Goal: Information Seeking & Learning: Check status

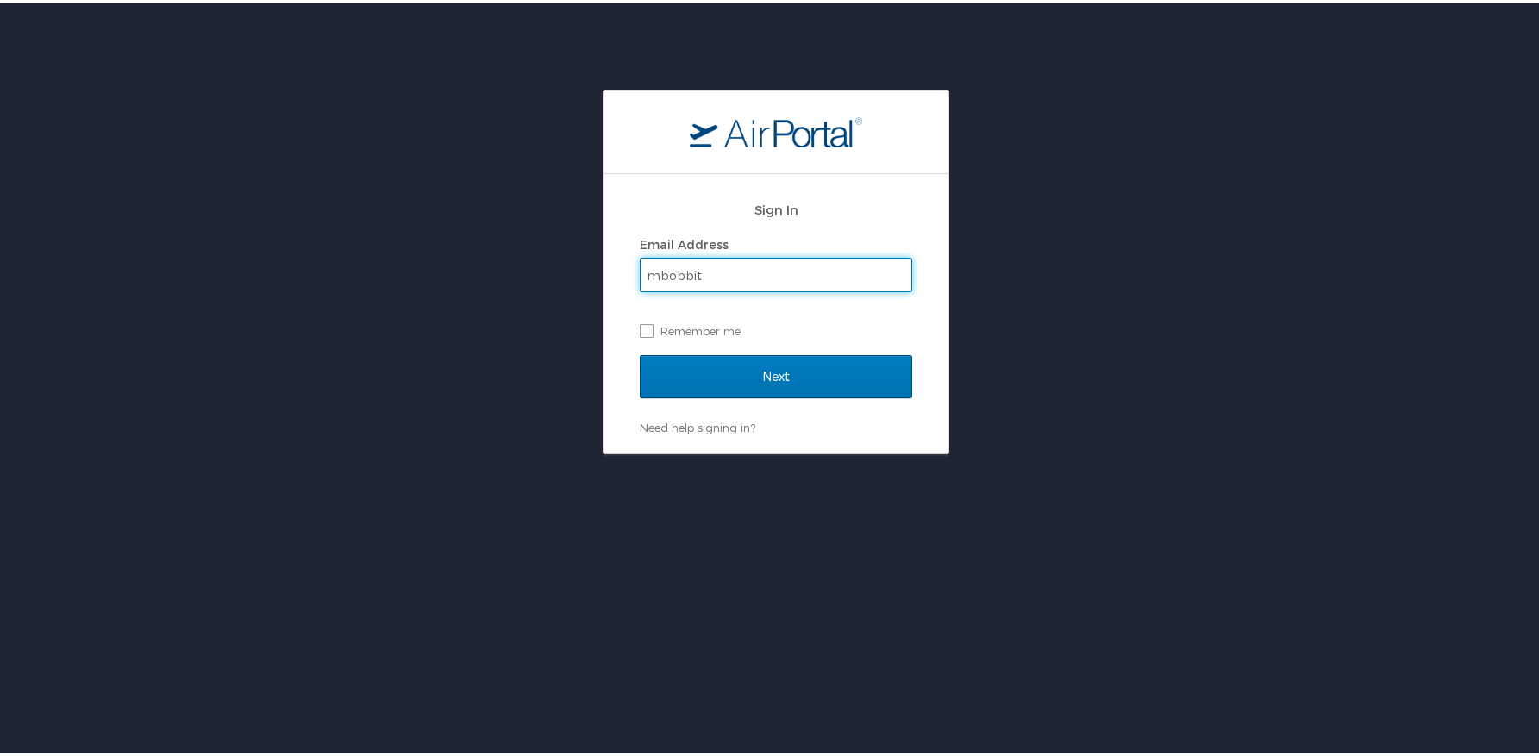
type input "mbobbitt@biocryst.com"
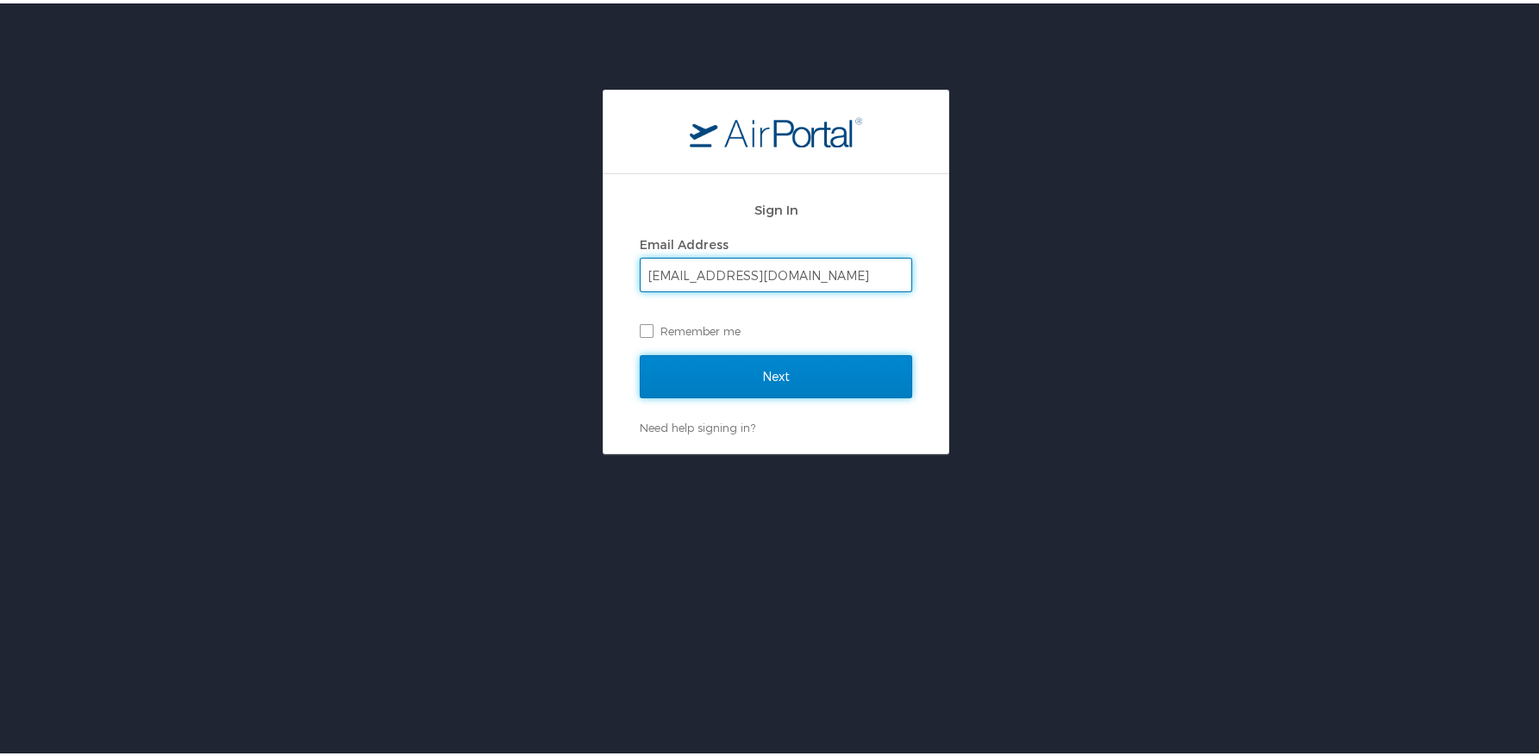
click at [692, 378] on input "Next" at bounding box center [776, 373] width 272 height 43
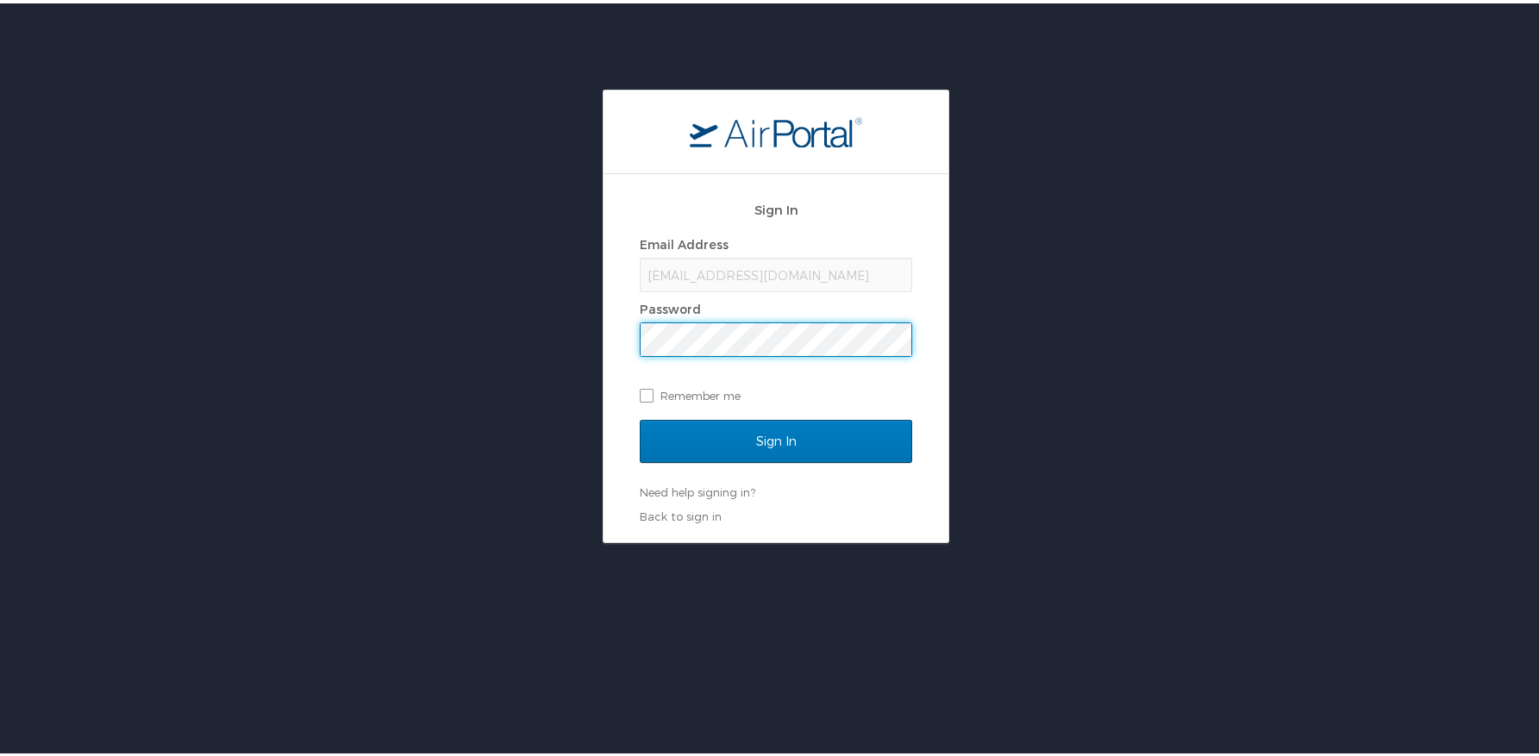
click at [640, 416] on input "Sign In" at bounding box center [776, 437] width 272 height 43
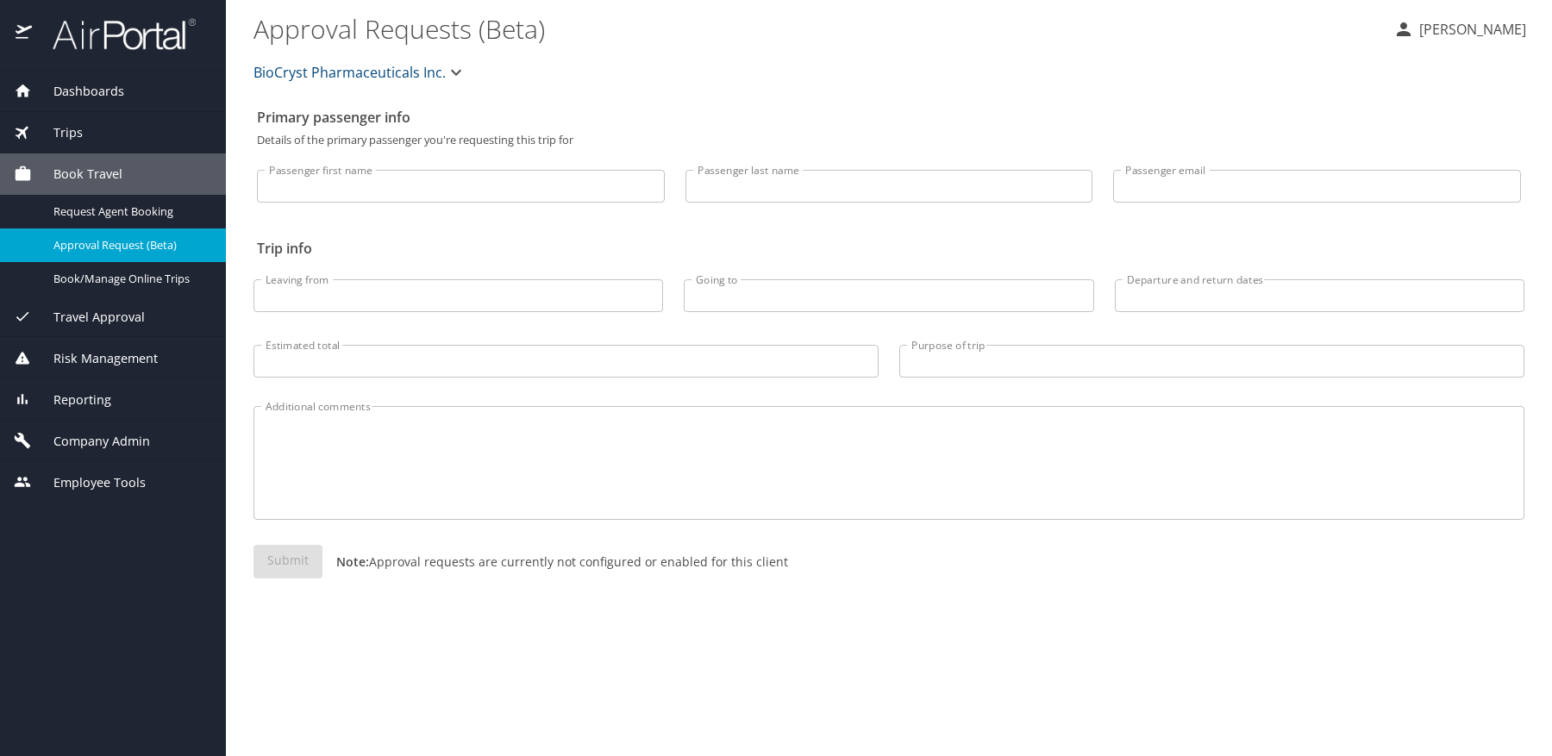
click at [80, 138] on span "Trips" at bounding box center [57, 132] width 51 height 19
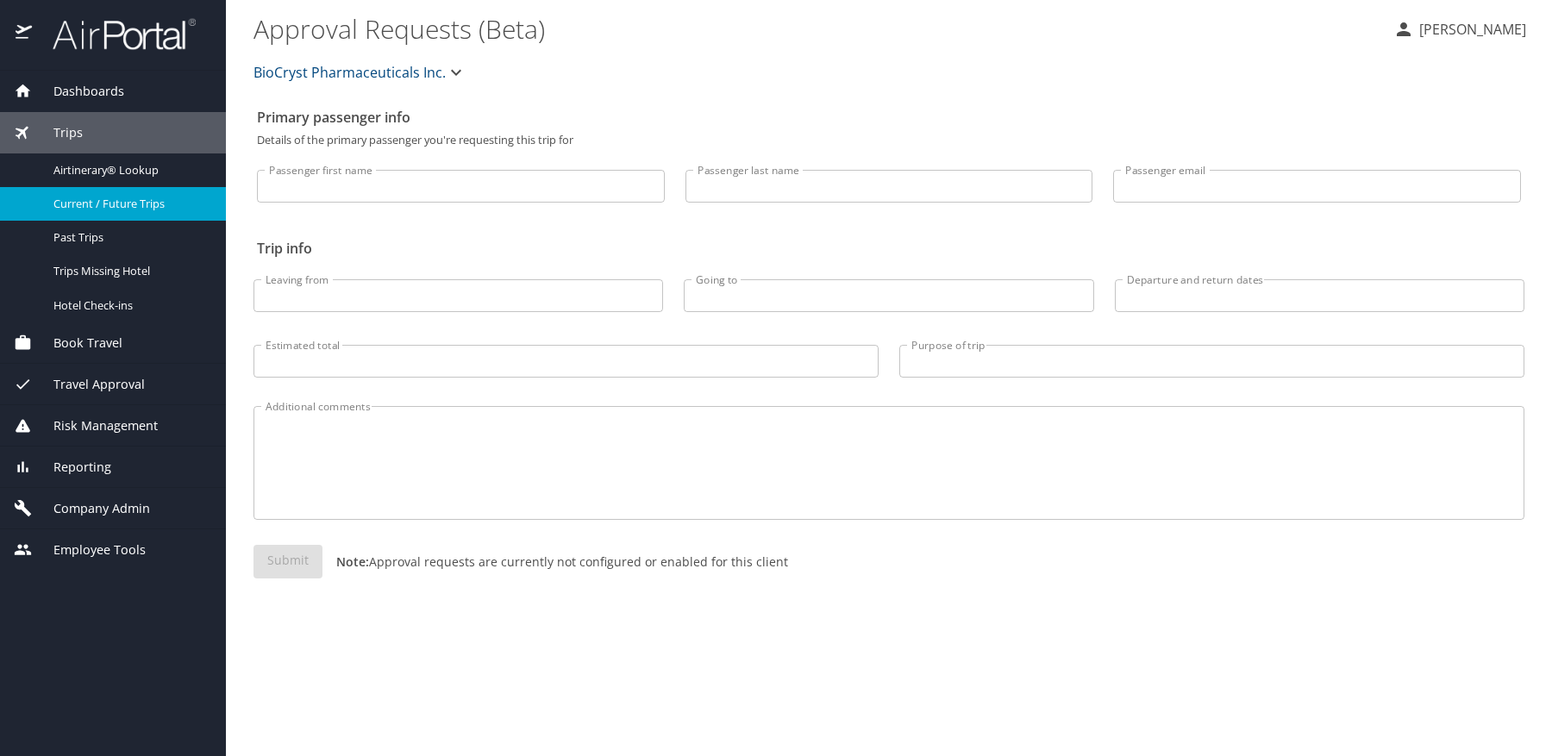
click at [133, 204] on span "Current / Future Trips" at bounding box center [129, 204] width 152 height 16
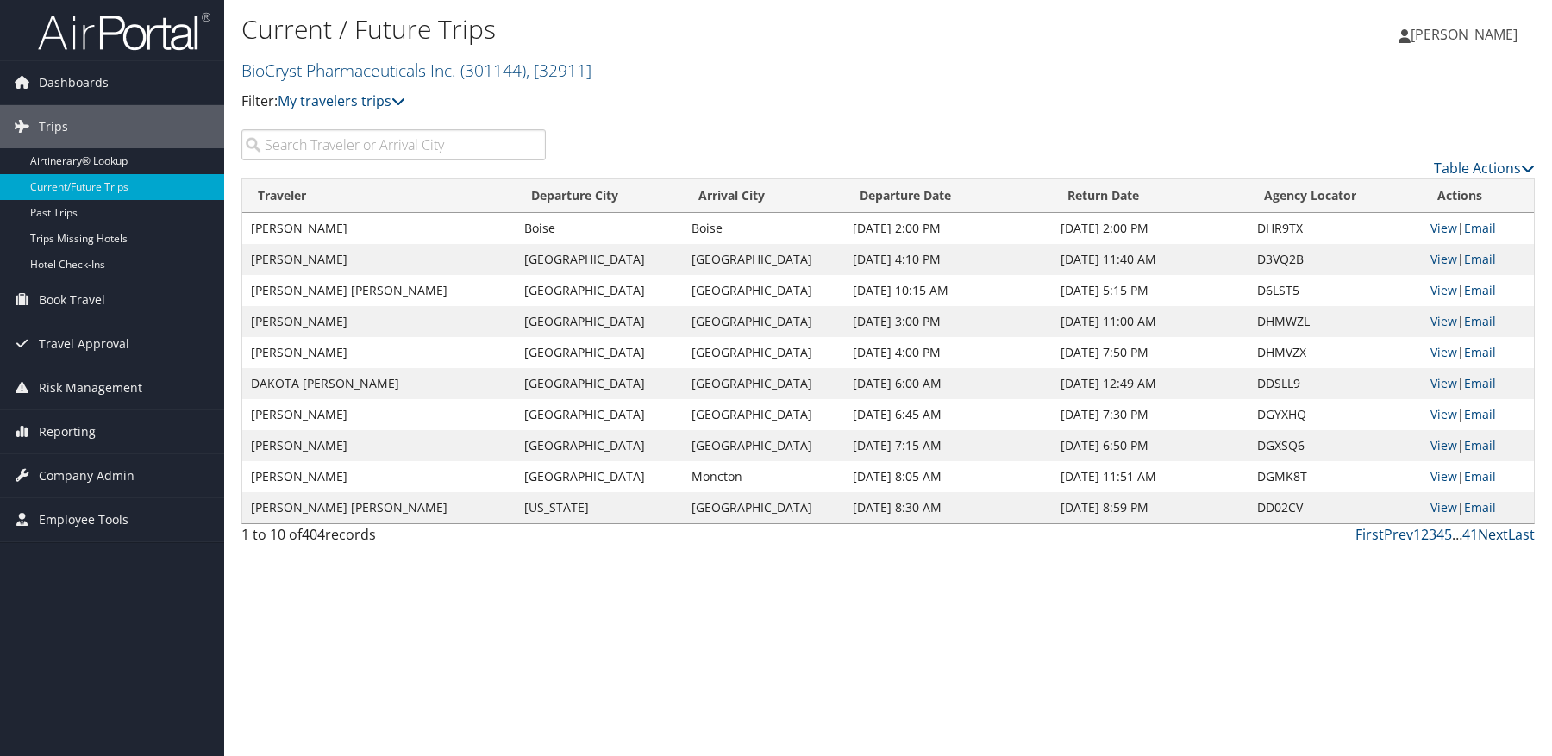
click at [1487, 535] on link "Next" at bounding box center [1493, 534] width 30 height 19
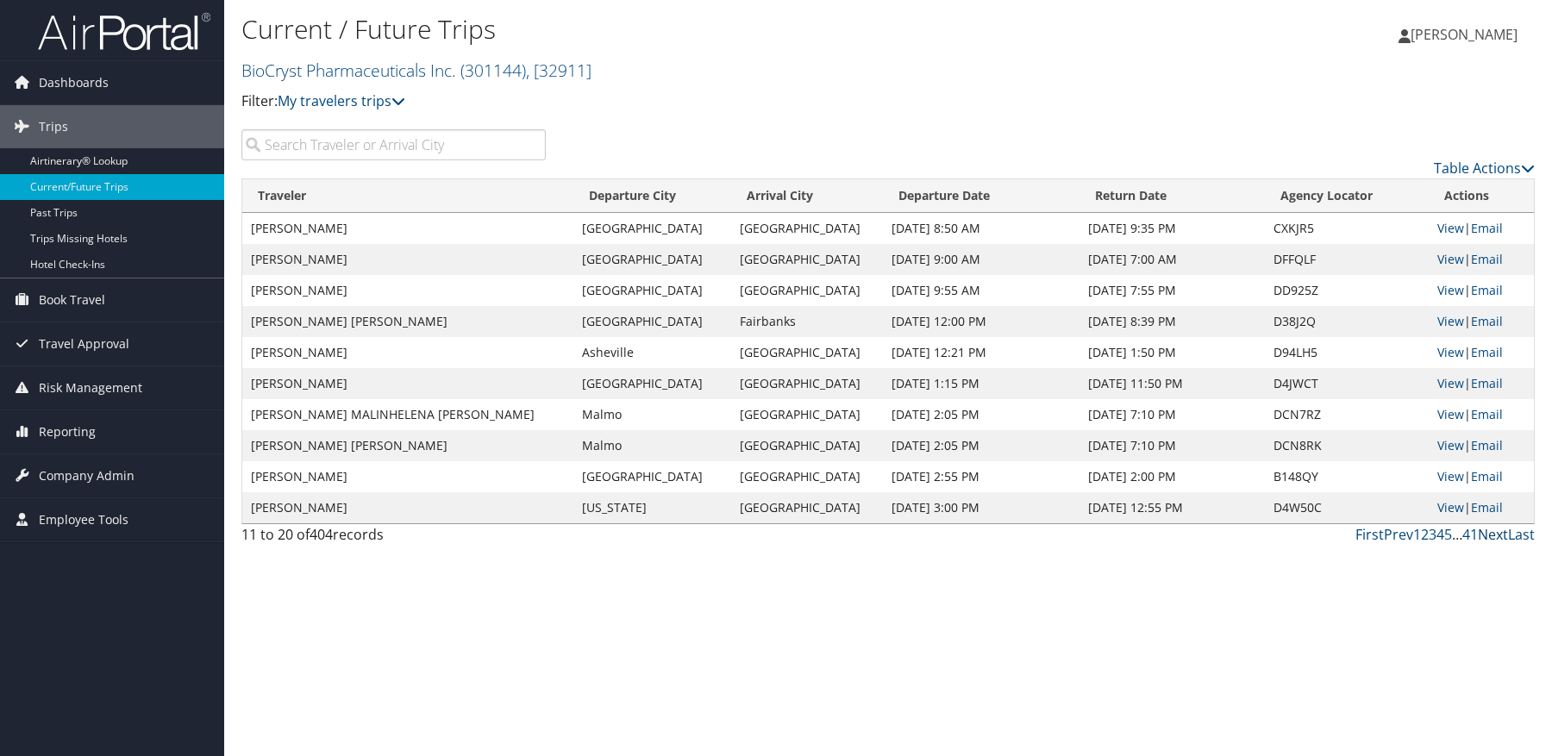
click at [1497, 541] on link "Next" at bounding box center [1493, 534] width 30 height 19
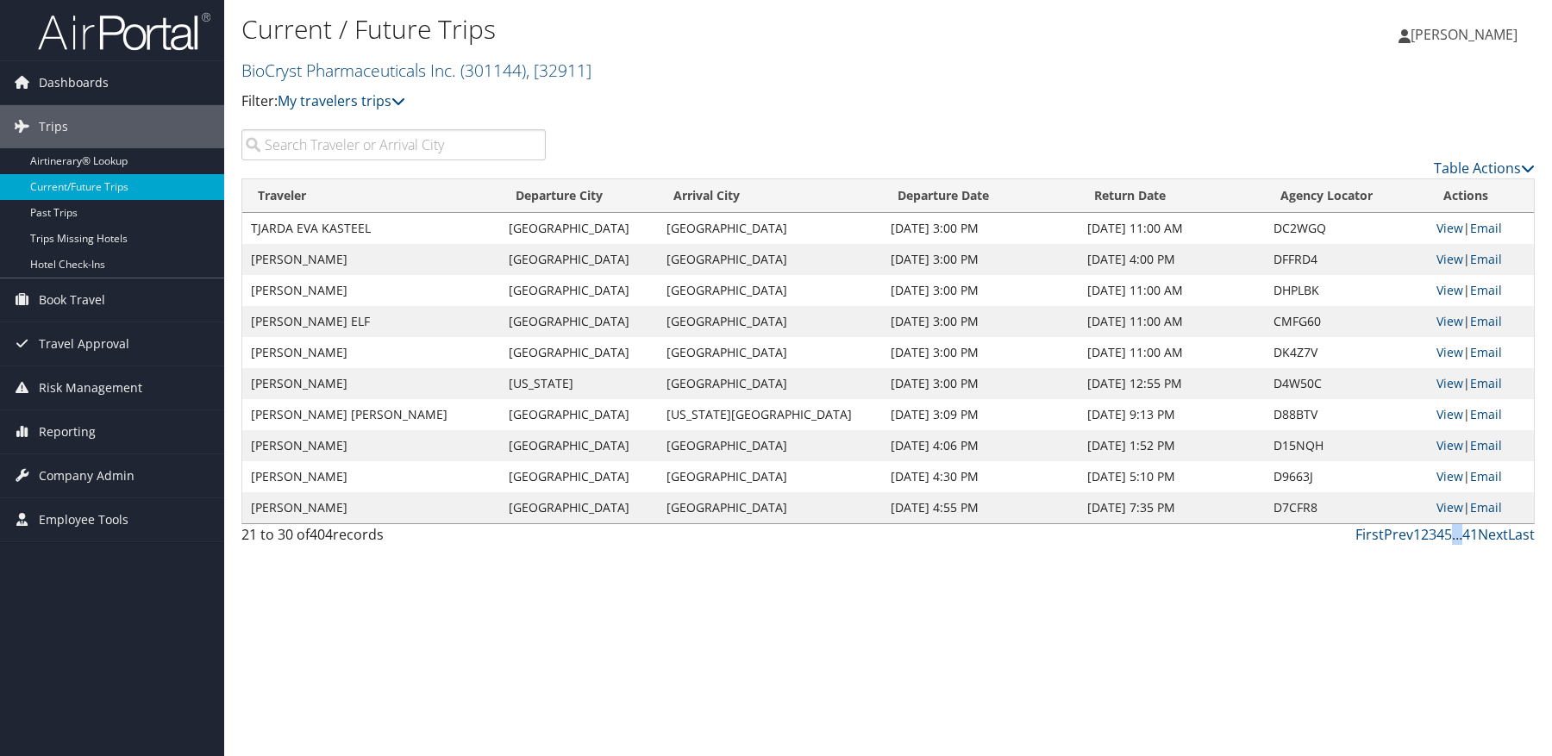
click at [1465, 545] on div "First Prev 1 2 3 4 5 … 41 Next Last" at bounding box center [1054, 534] width 964 height 21
drag, startPoint x: 1465, startPoint y: 545, endPoint x: 1469, endPoint y: 554, distance: 10.4
click at [1469, 554] on div "Current / Future Trips BioCryst Pharmaceuticals Inc. ( 301144 ) , [ 32911 ] Bio…" at bounding box center [888, 378] width 1328 height 756
click at [1486, 539] on link "Next" at bounding box center [1493, 534] width 30 height 19
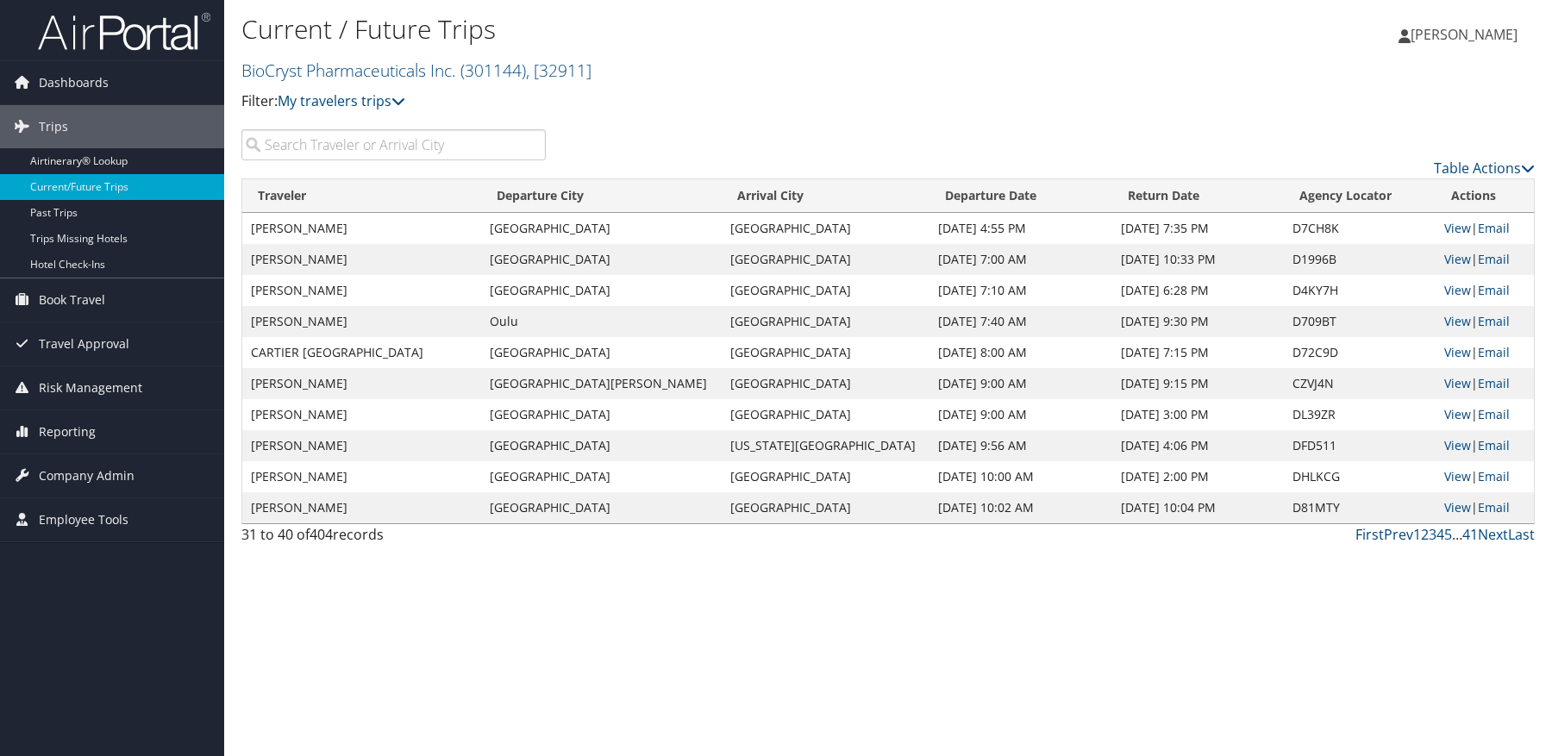
click at [329, 141] on input "search" at bounding box center [393, 144] width 304 height 31
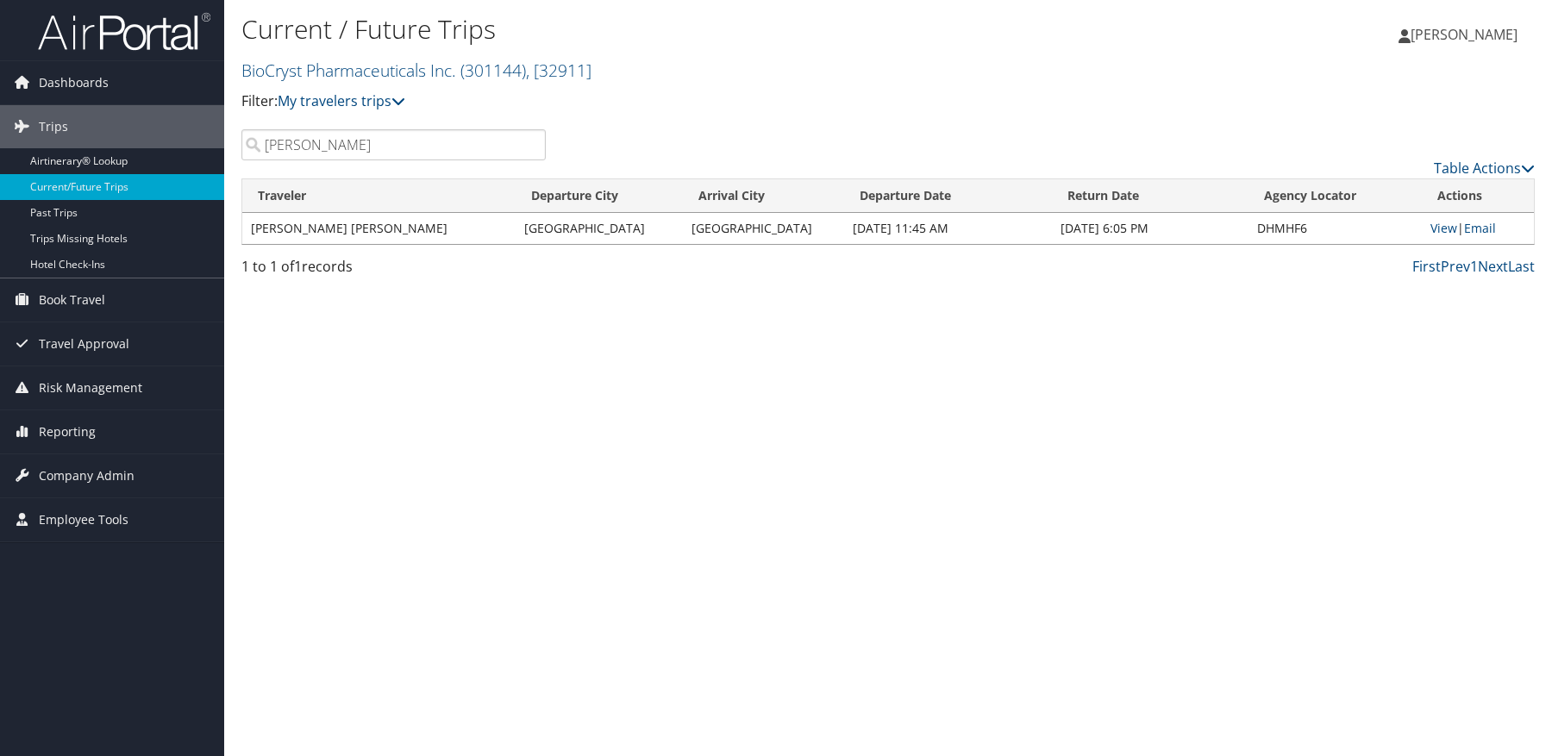
type input "lenich"
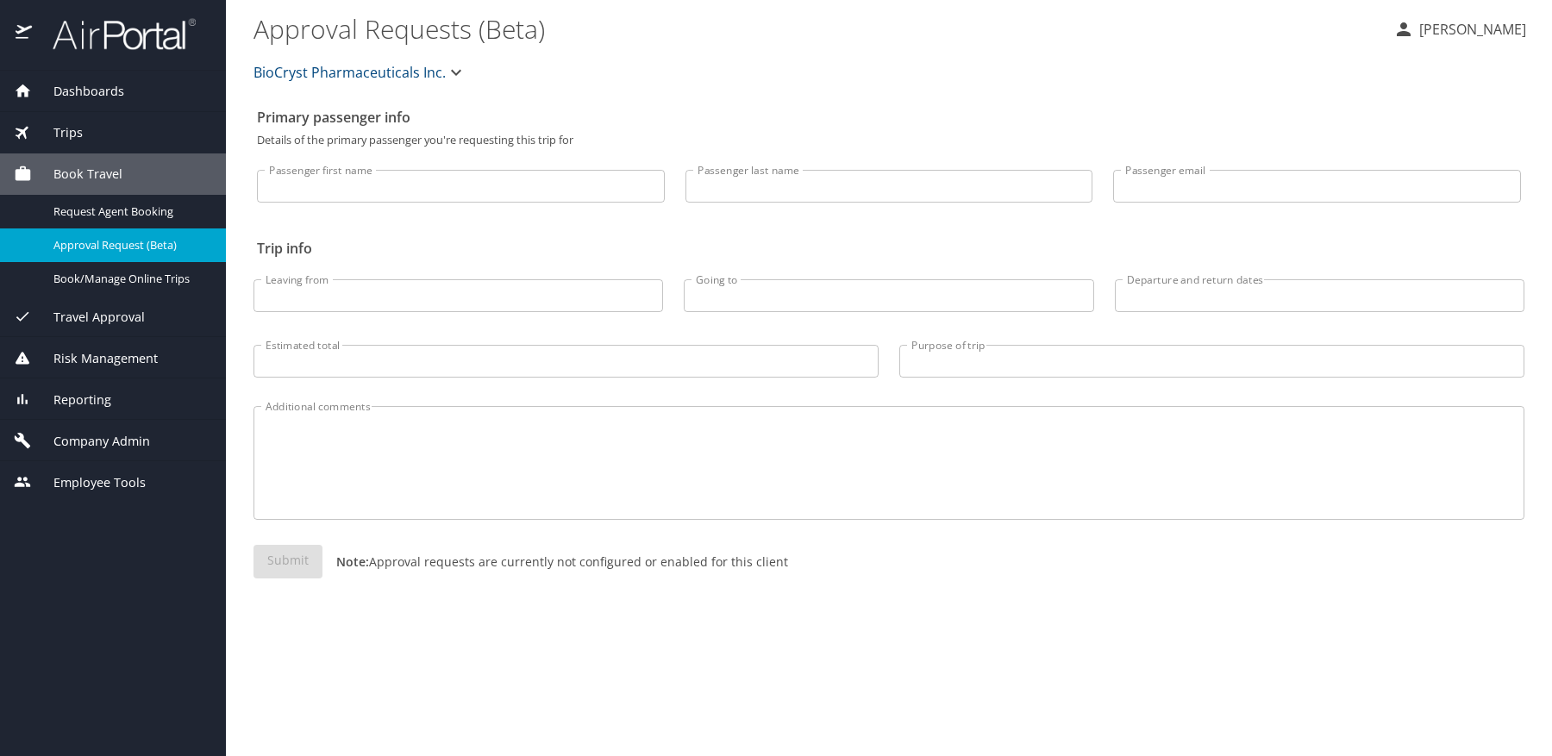
click at [77, 115] on div "Trips" at bounding box center [113, 132] width 226 height 41
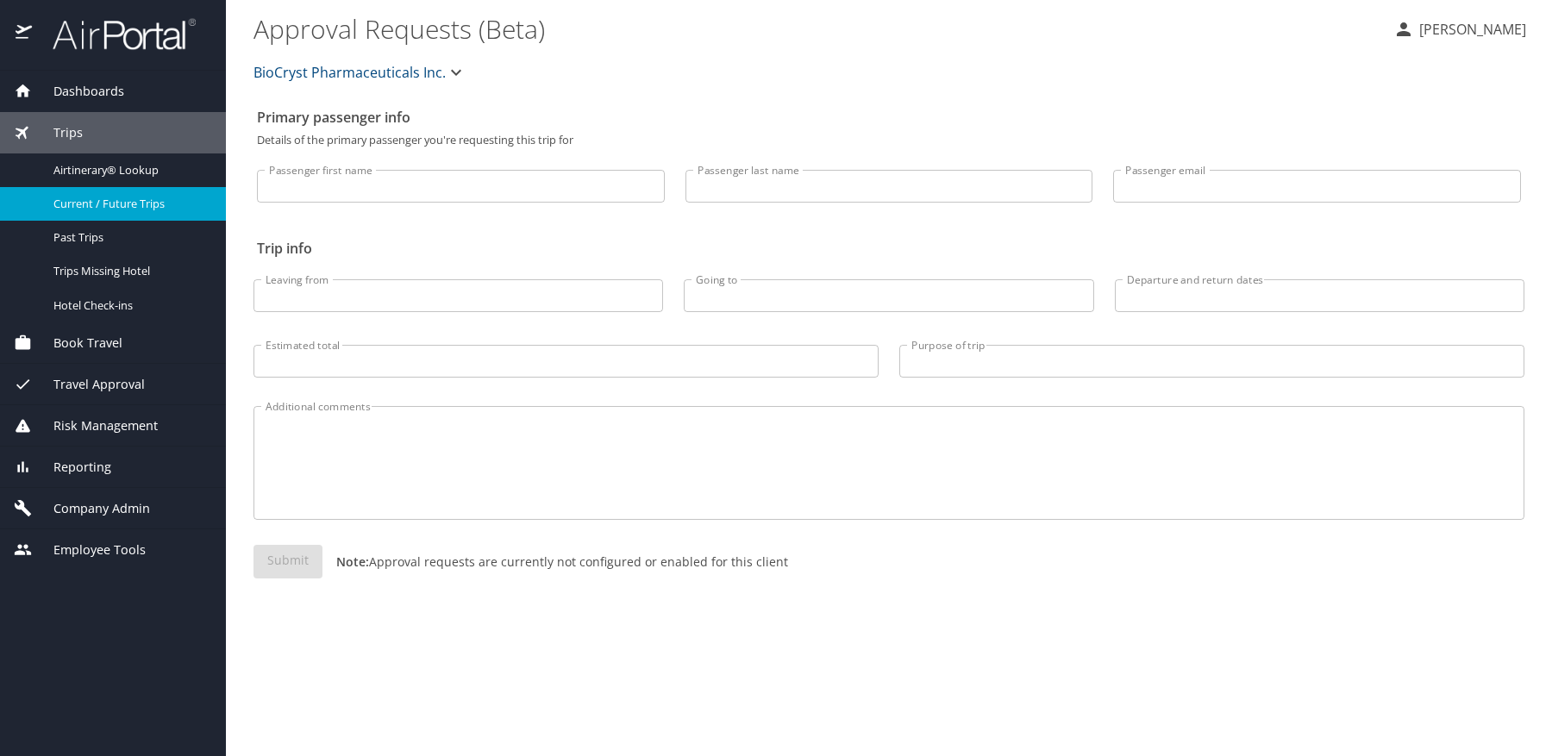
click at [99, 203] on span "Current / Future Trips" at bounding box center [129, 204] width 152 height 16
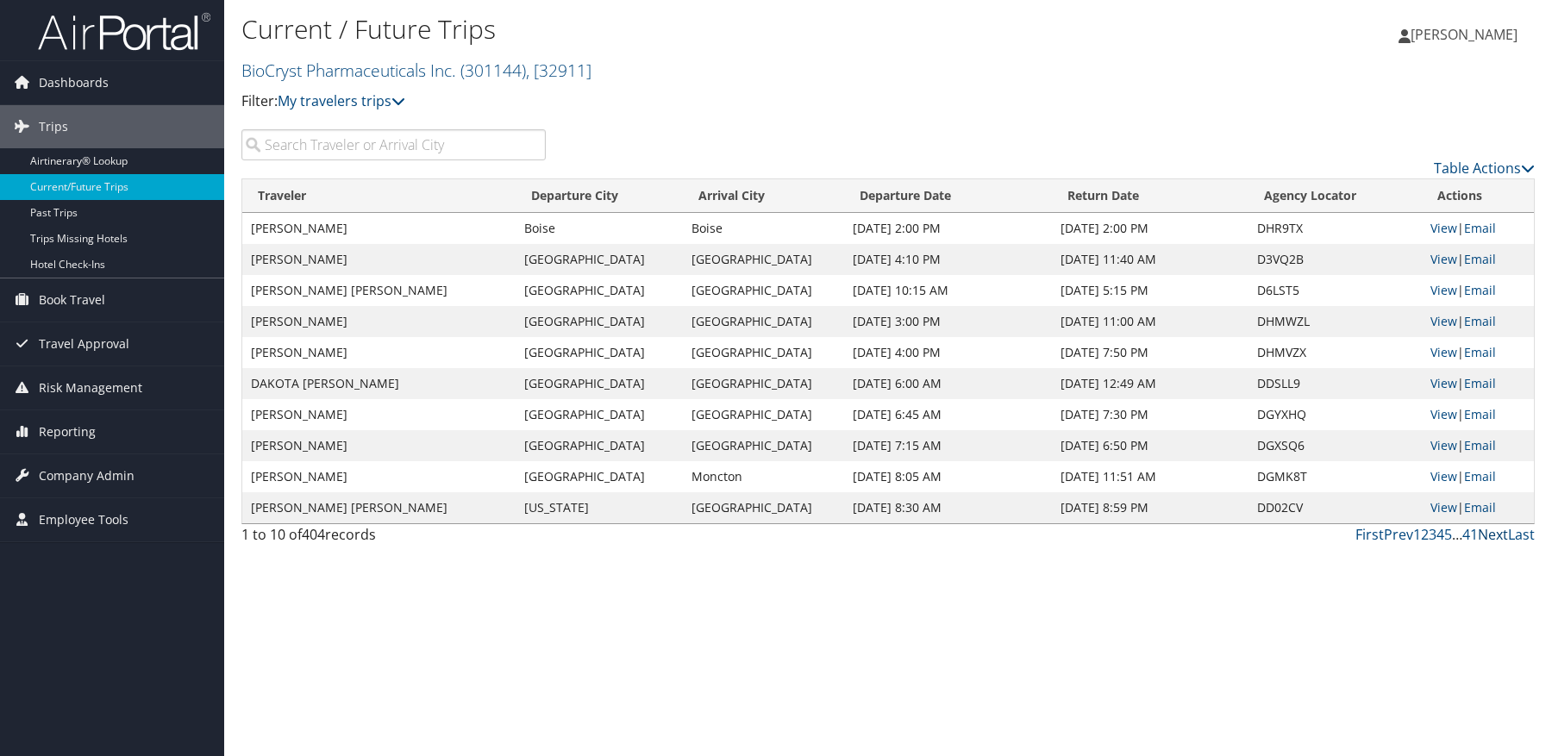
click at [1486, 535] on link "Next" at bounding box center [1493, 534] width 30 height 19
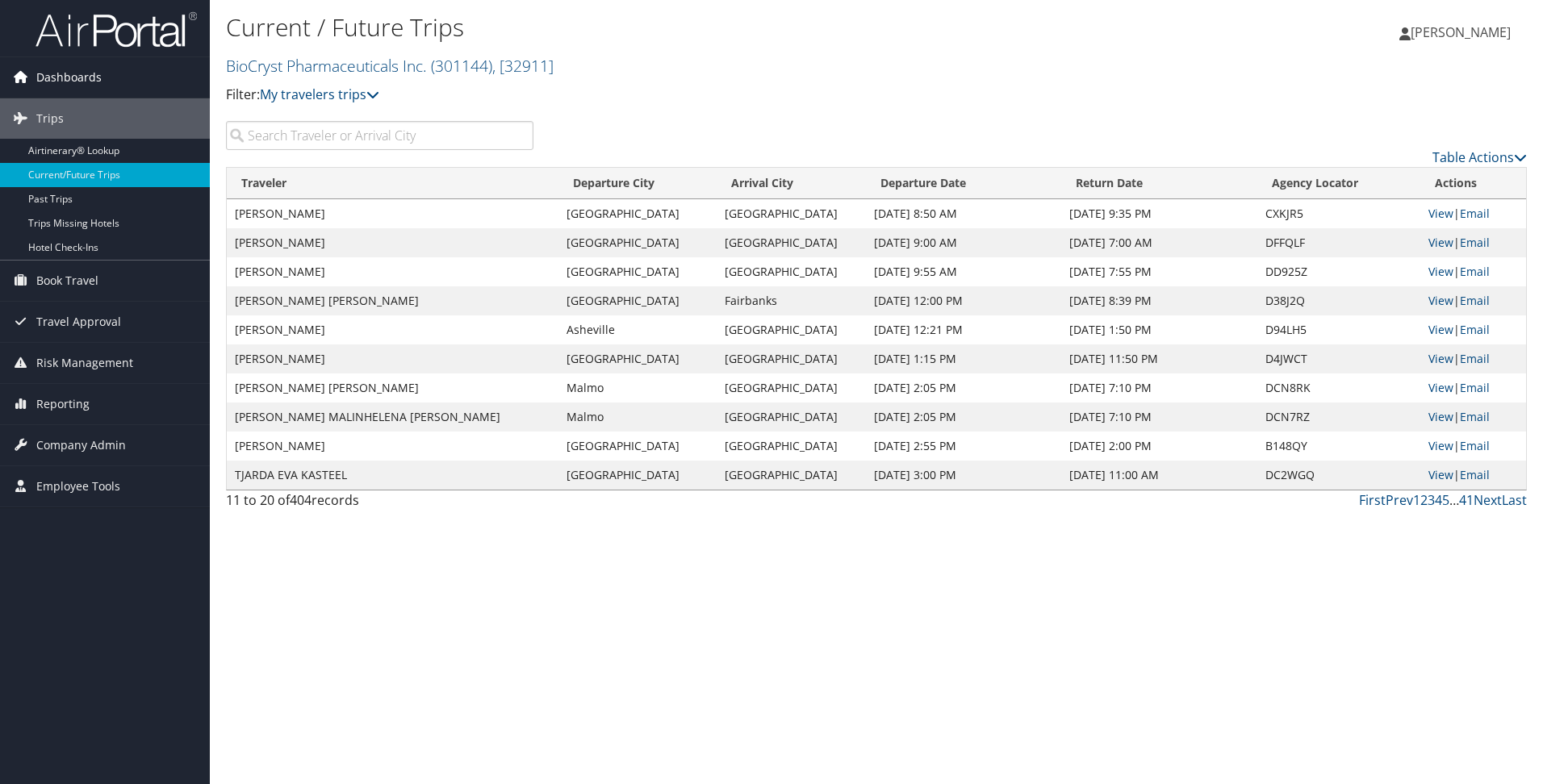
click at [80, 77] on span "Dashboards" at bounding box center [69, 77] width 66 height 40
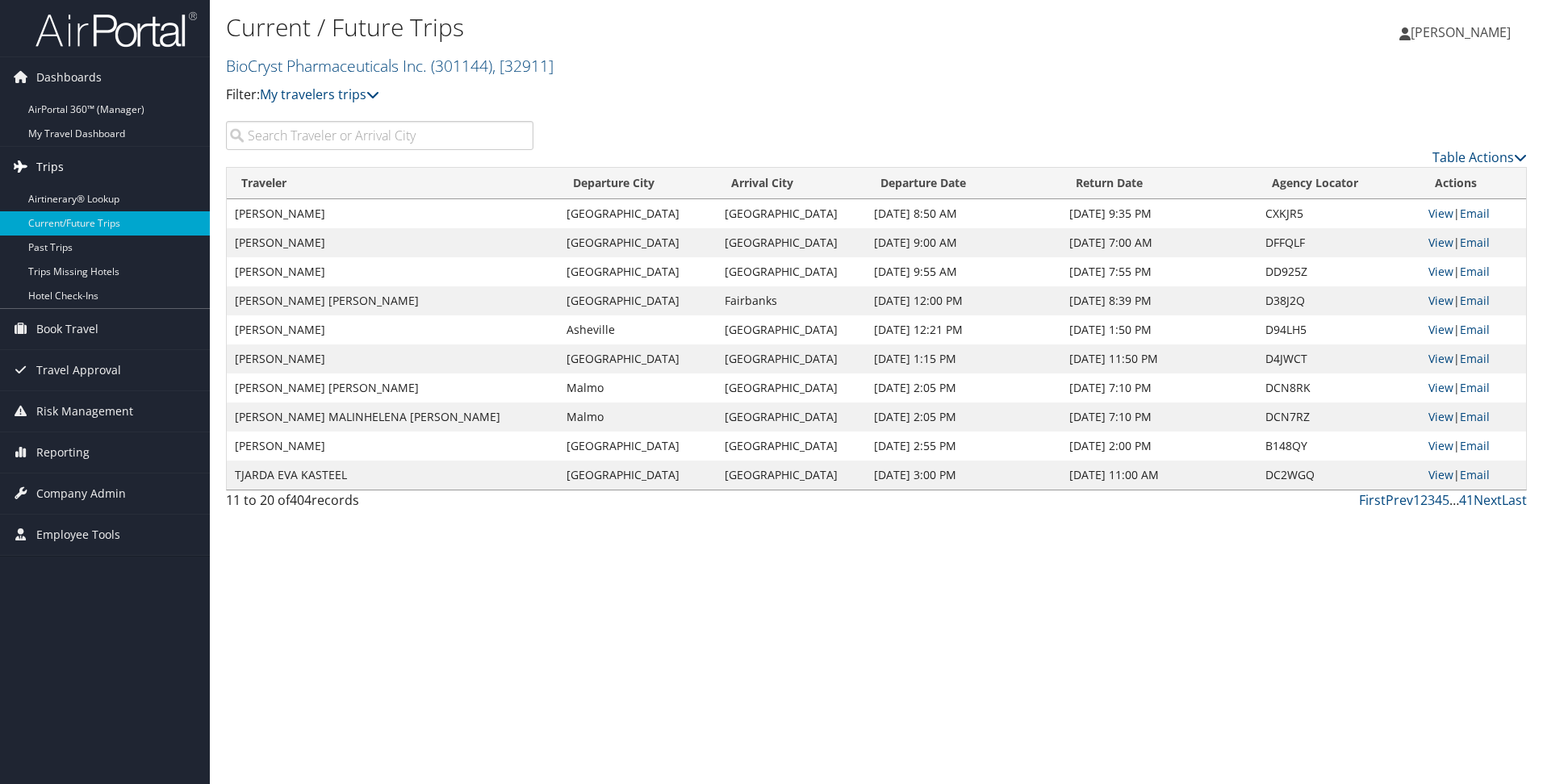
click at [80, 166] on link "Trips" at bounding box center [105, 167] width 210 height 40
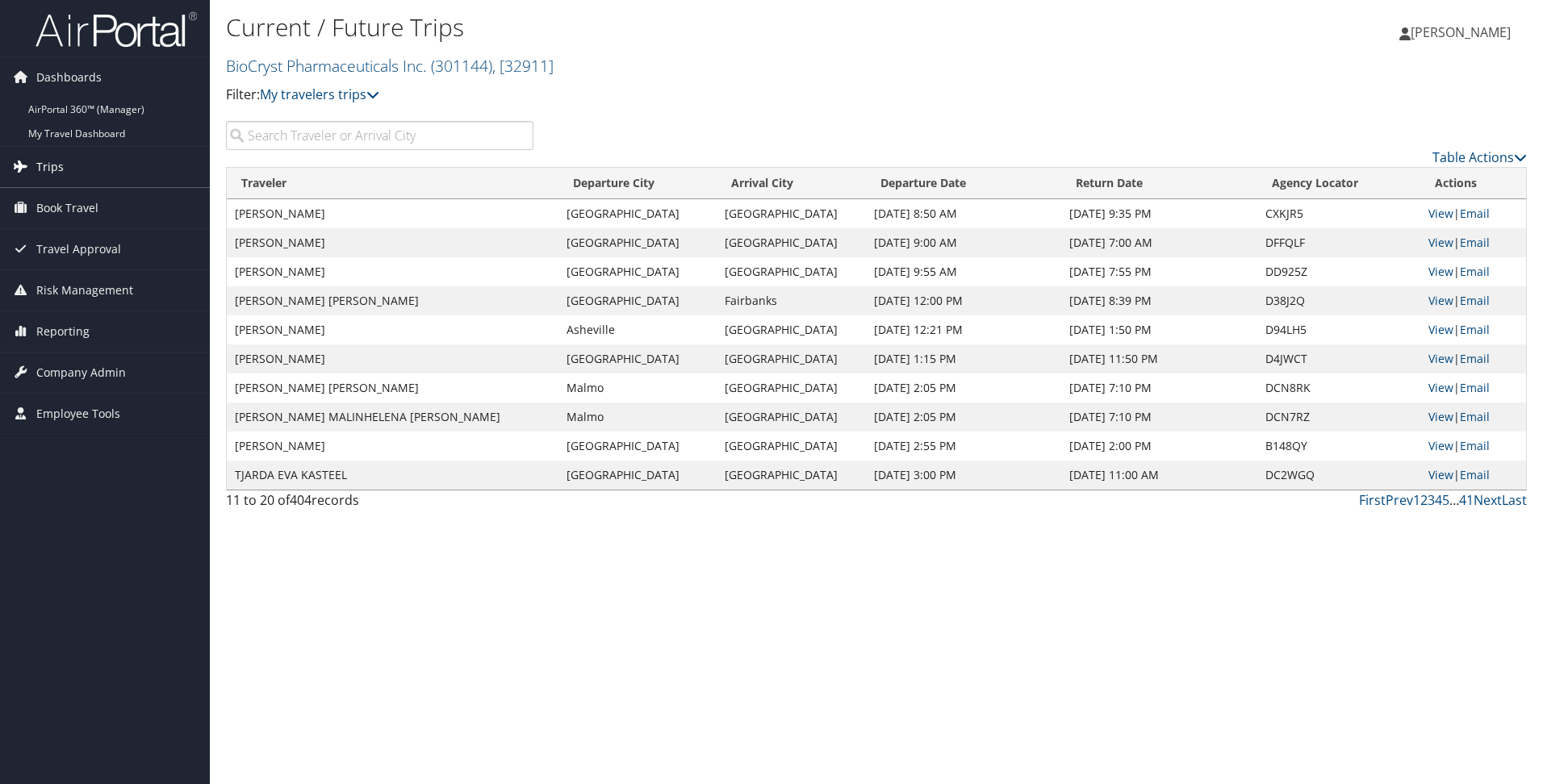
click at [80, 166] on link "Trips" at bounding box center [105, 167] width 210 height 40
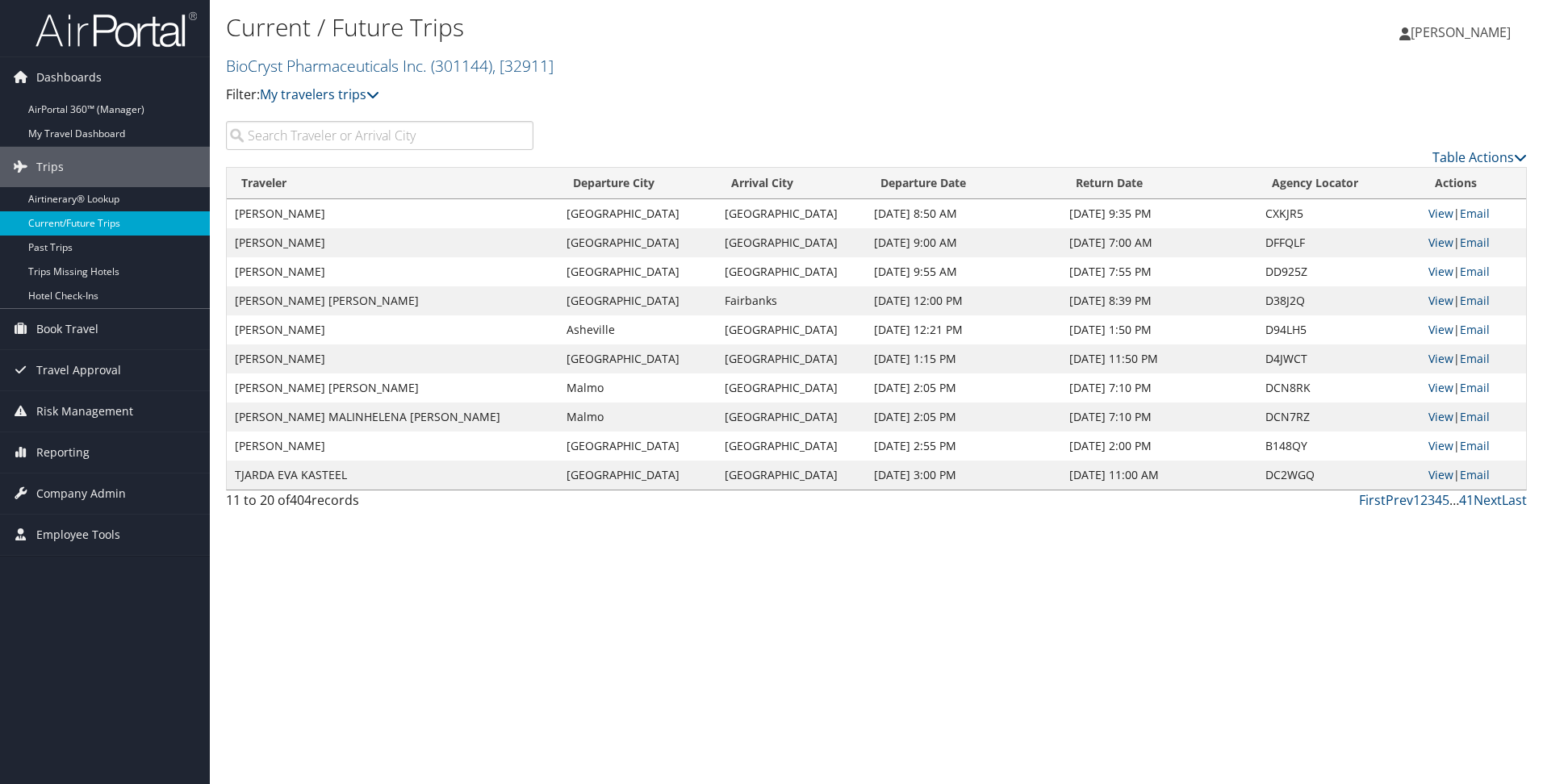
click at [95, 223] on link "Current/Future Trips" at bounding box center [105, 224] width 210 height 24
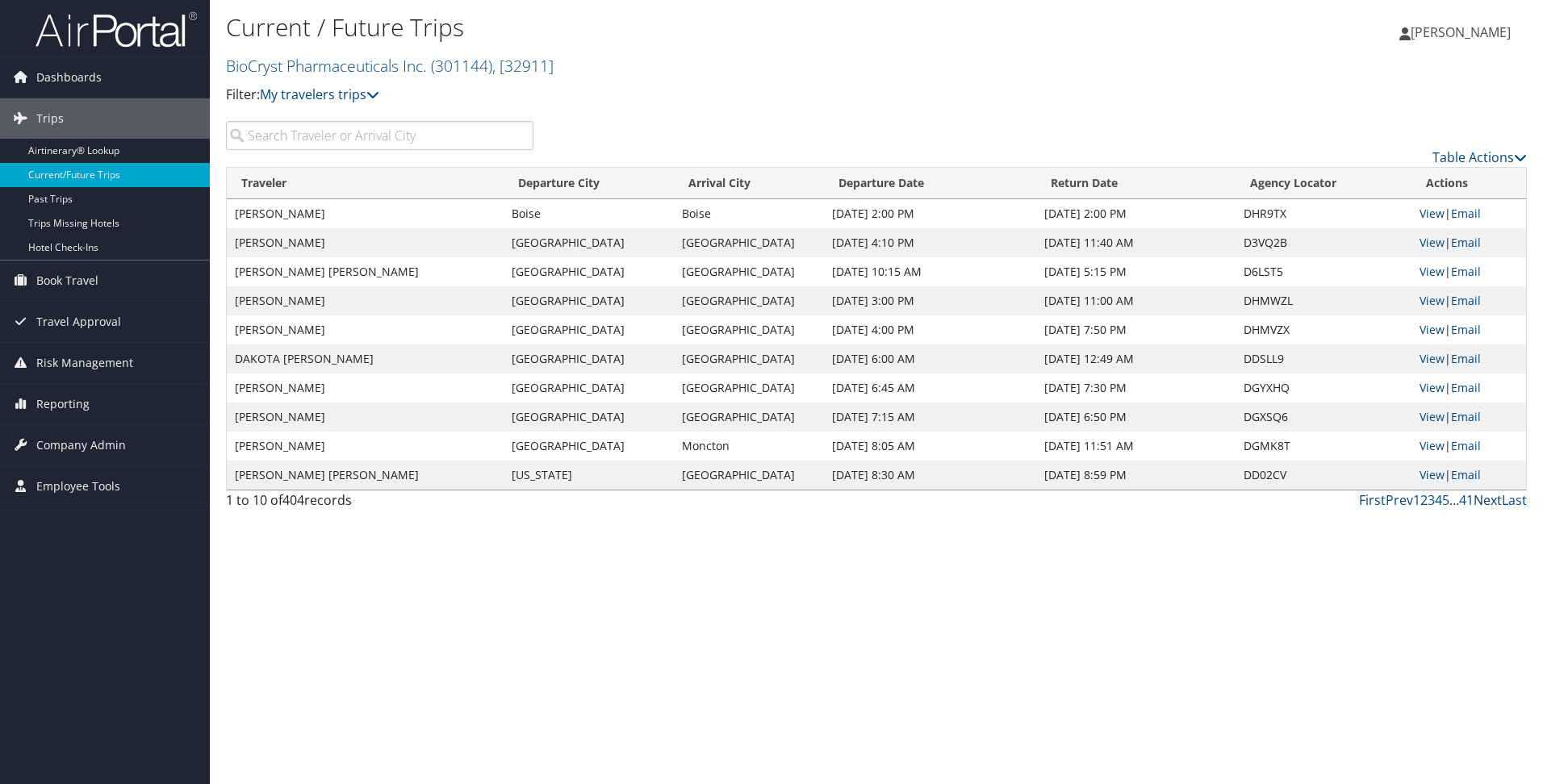
click at [1492, 497] on link "Next" at bounding box center [1488, 500] width 28 height 18
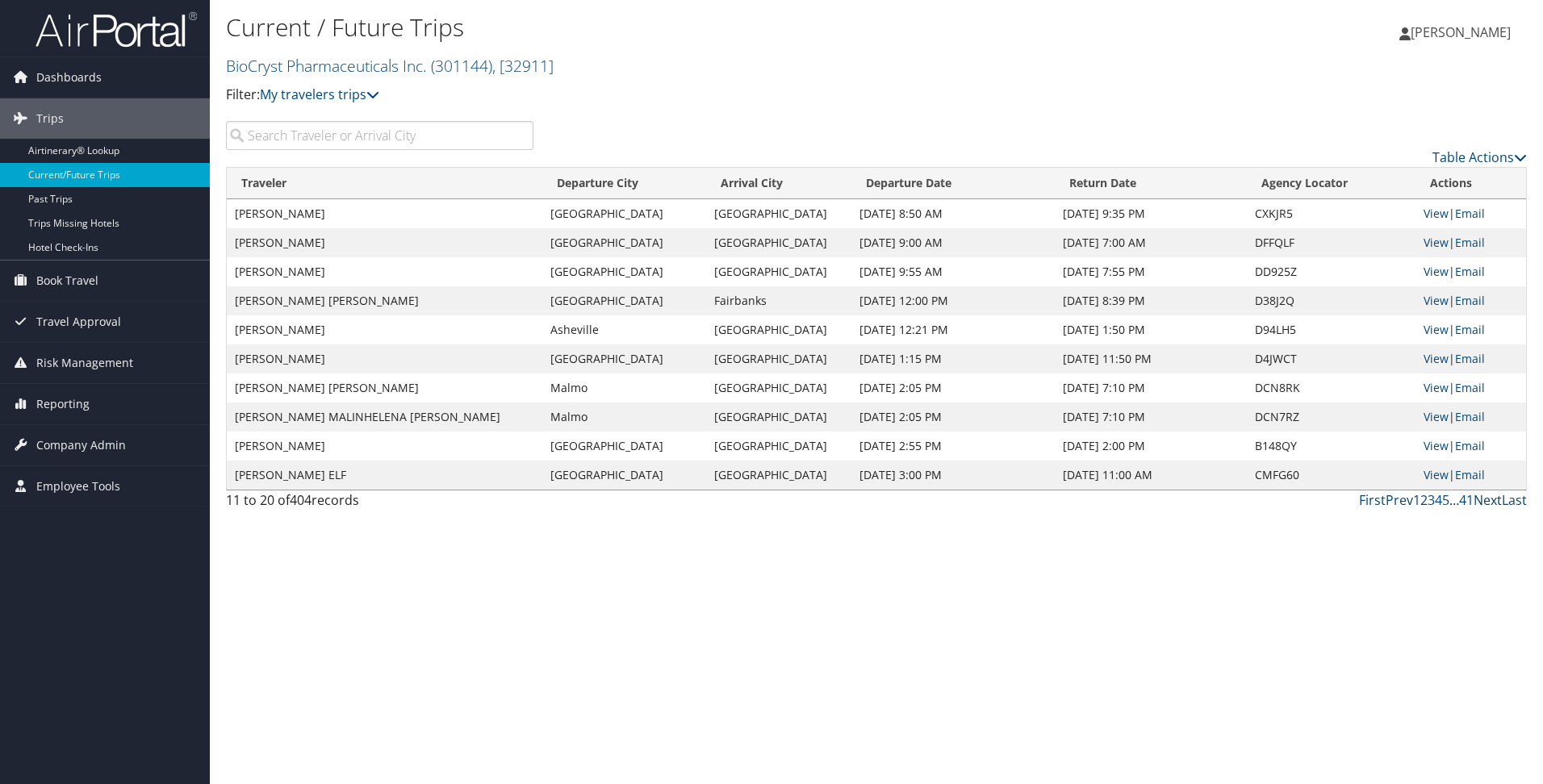
click at [1489, 501] on link "Next" at bounding box center [1488, 500] width 28 height 18
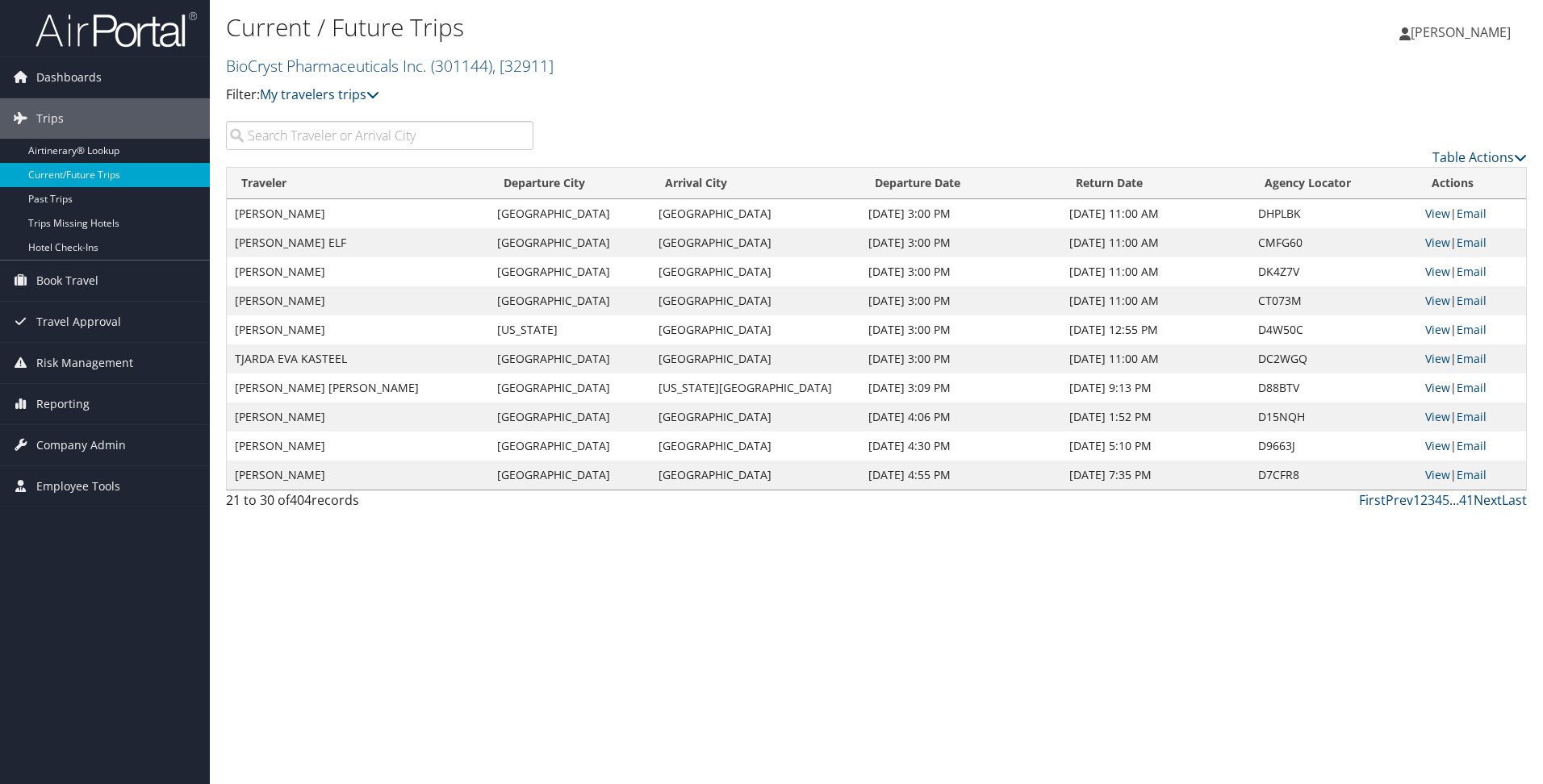
click at [1497, 501] on link "Next" at bounding box center [1488, 500] width 28 height 18
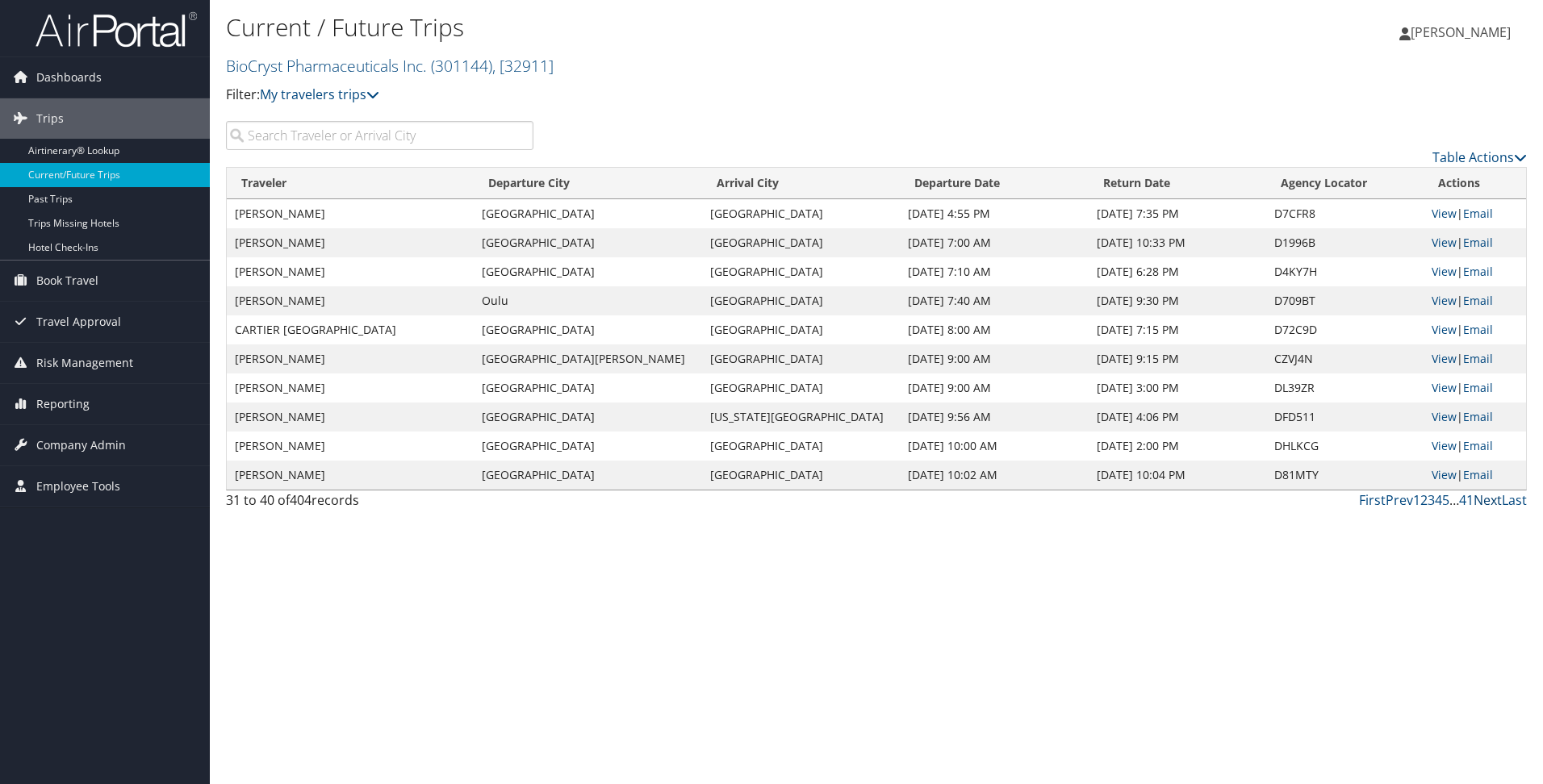
click at [1494, 501] on link "Next" at bounding box center [1488, 500] width 28 height 18
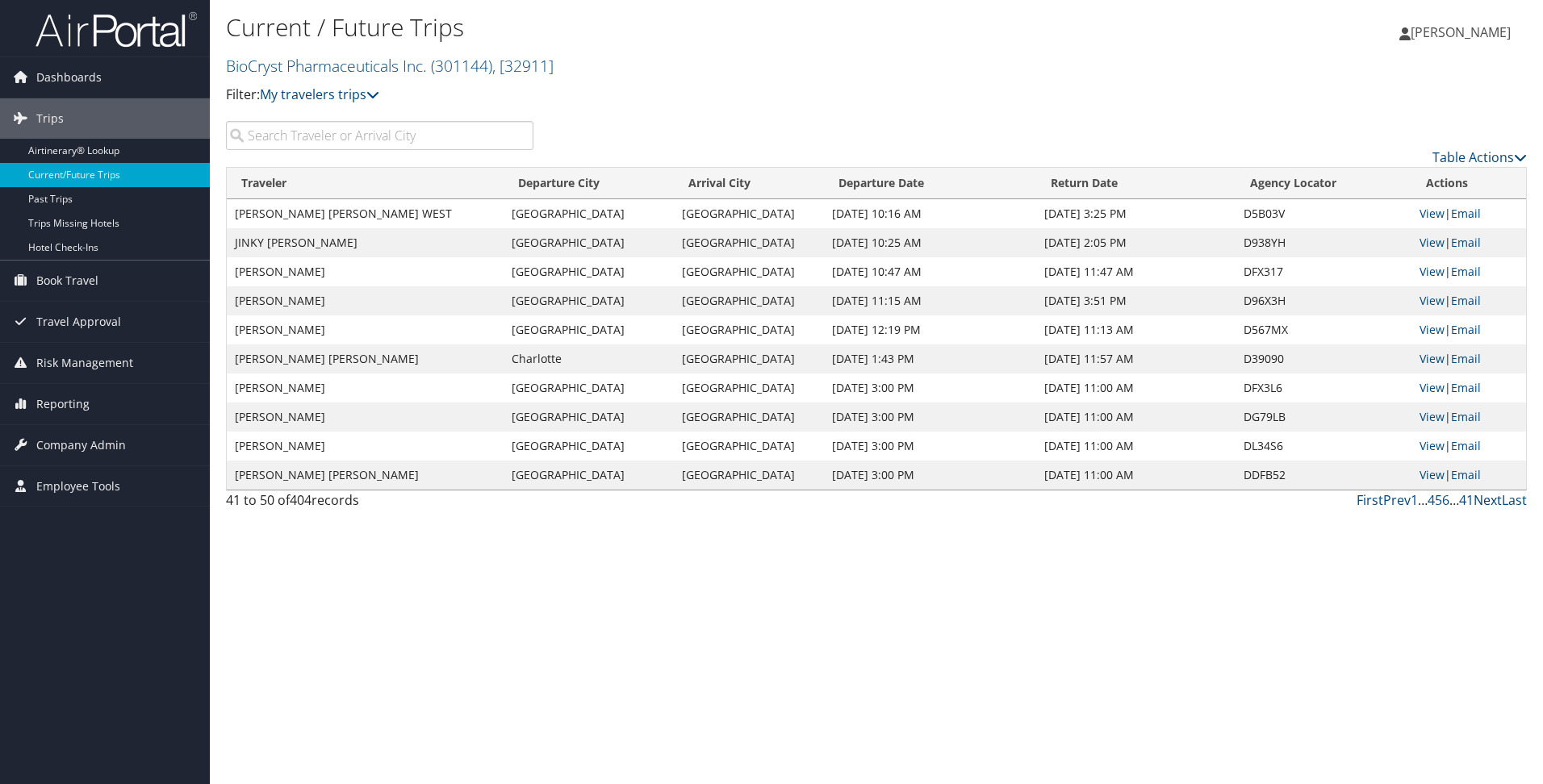
click at [1480, 500] on link "Next" at bounding box center [1488, 500] width 28 height 18
click at [1488, 496] on link "Next" at bounding box center [1488, 500] width 28 height 18
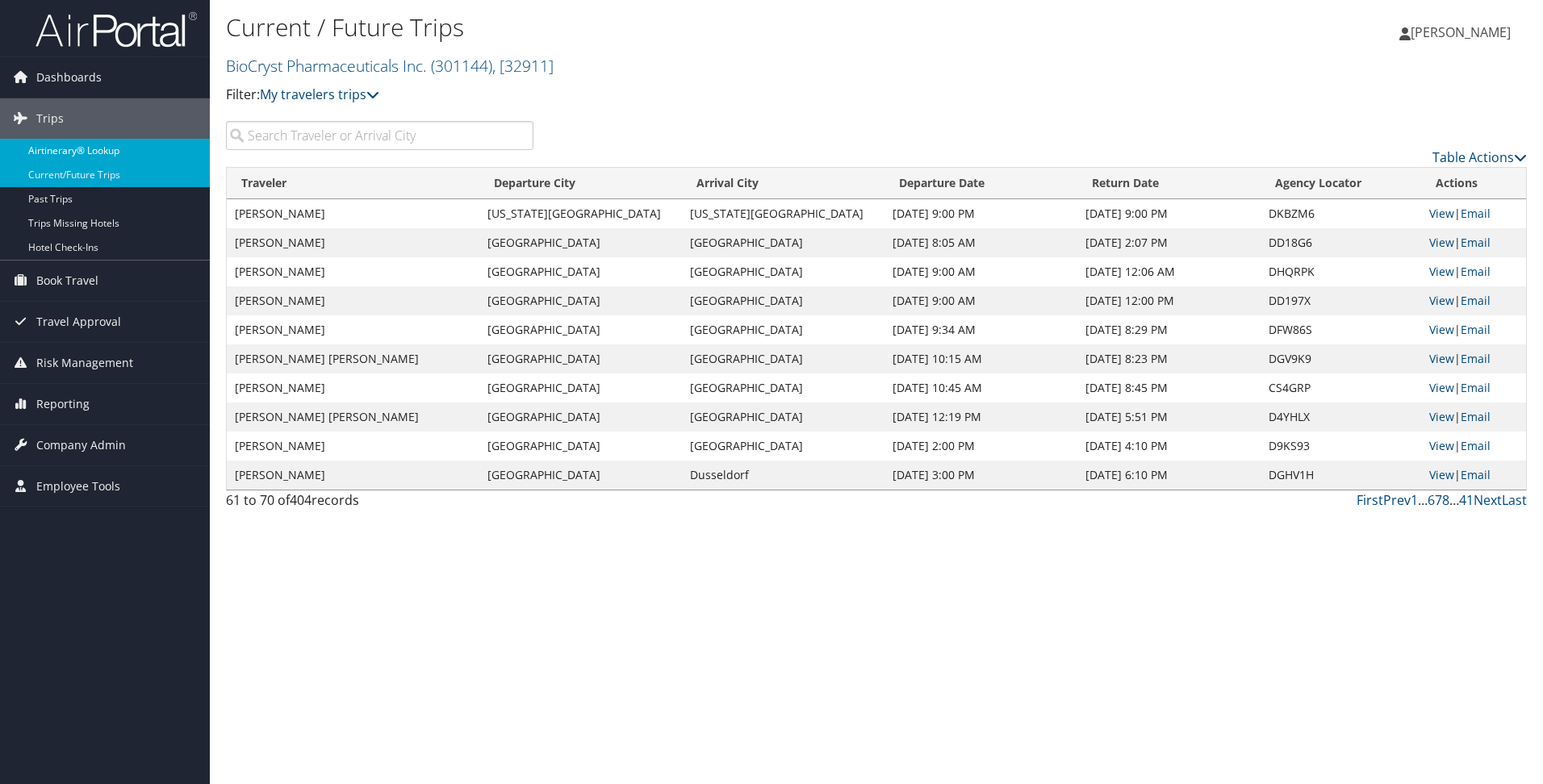
click at [113, 150] on link "Airtinerary® Lookup" at bounding box center [105, 151] width 210 height 24
